Goal: Task Accomplishment & Management: Use online tool/utility

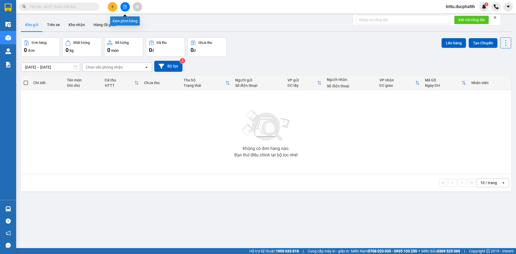
click at [121, 7] on button at bounding box center [125, 6] width 9 height 9
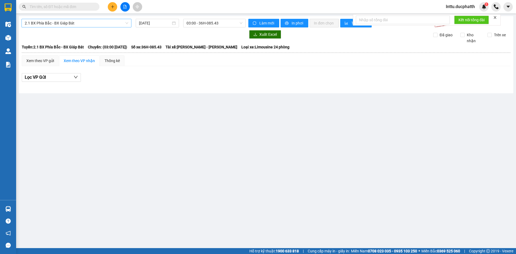
click at [97, 24] on span "2.1 BX Phía Bắc - BX Giáp Bát" at bounding box center [77, 23] width 104 height 8
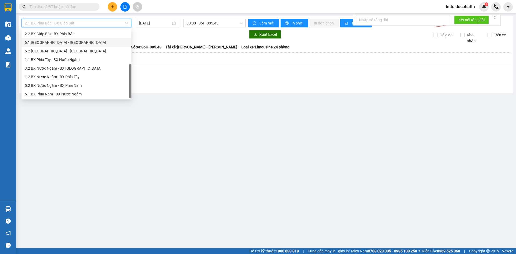
scroll to position [43, 0]
click at [87, 70] on div "3.2 BX Nước Ngầm - BX [GEOGRAPHIC_DATA]" at bounding box center [77, 68] width 104 height 6
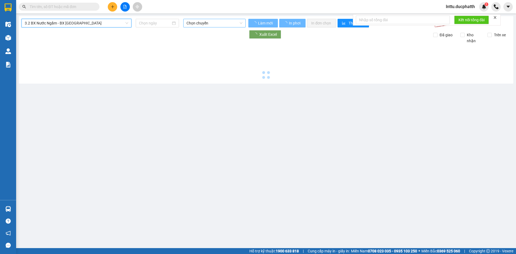
type input "[DATE]"
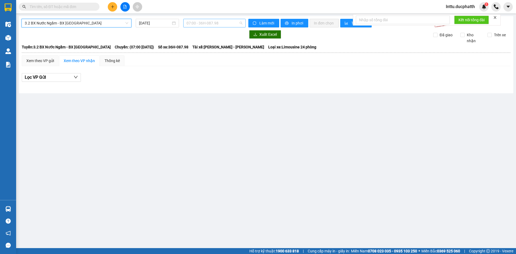
click at [213, 23] on span "07:00 - 36H-087.98" at bounding box center [215, 23] width 56 height 8
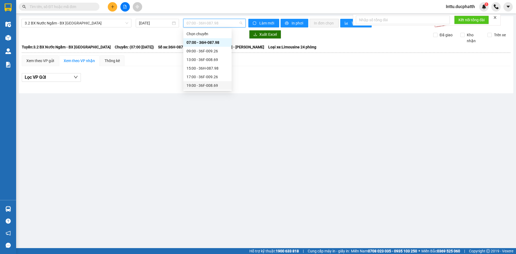
click at [210, 84] on div "19:00 - 36F-008.69" at bounding box center [208, 86] width 42 height 6
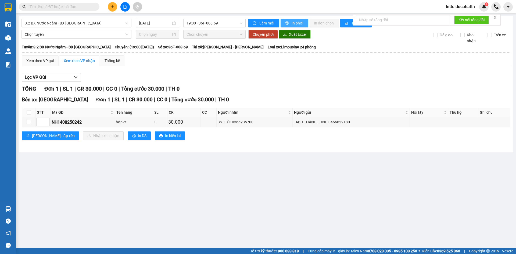
click at [292, 22] on span "In phơi" at bounding box center [298, 23] width 12 height 6
